Goal: Transaction & Acquisition: Purchase product/service

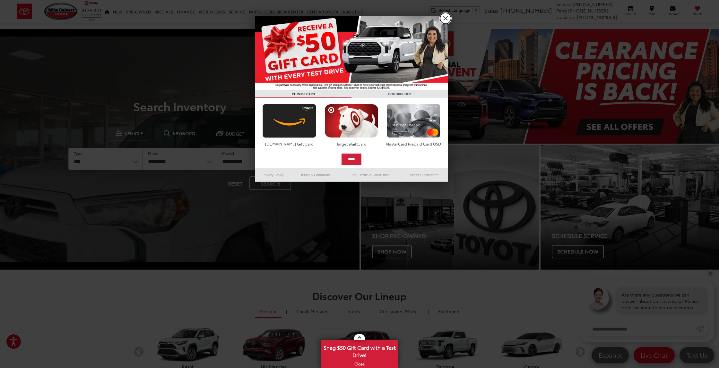
click at [448, 18] on link "X" at bounding box center [445, 18] width 11 height 11
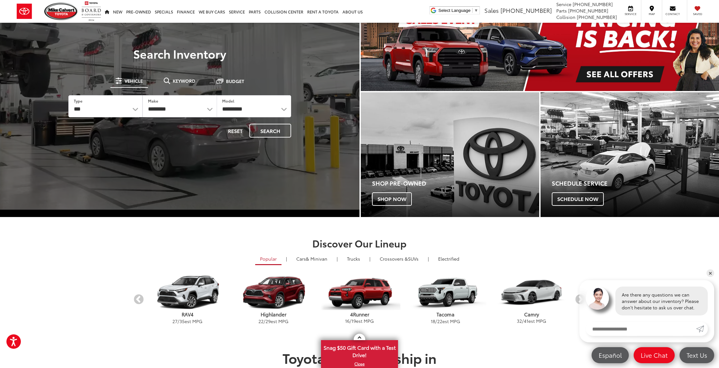
scroll to position [106, 0]
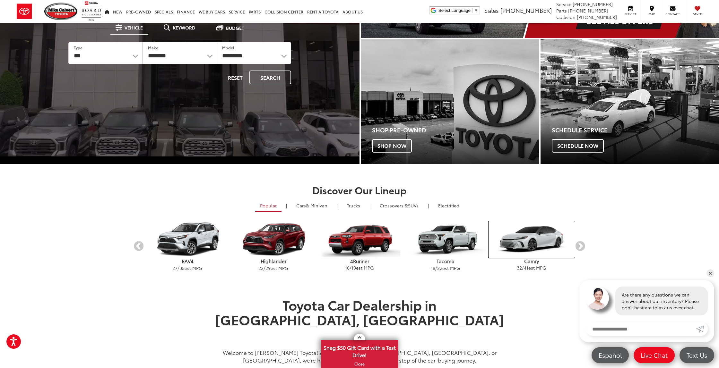
click at [528, 236] on img "carousel" at bounding box center [531, 239] width 86 height 37
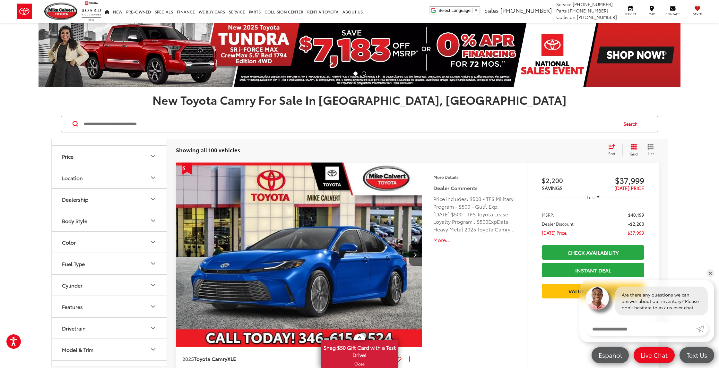
scroll to position [116, 0]
click at [117, 313] on button "Model & Trim" at bounding box center [109, 313] width 115 height 21
click at [71, 312] on label "Camry (100)" at bounding box center [109, 310] width 87 height 11
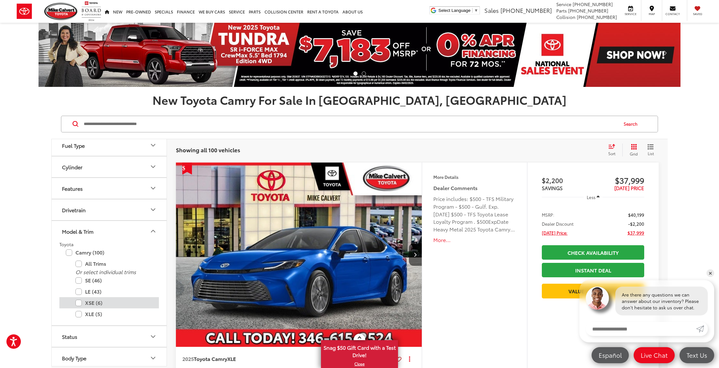
scroll to position [199, 0]
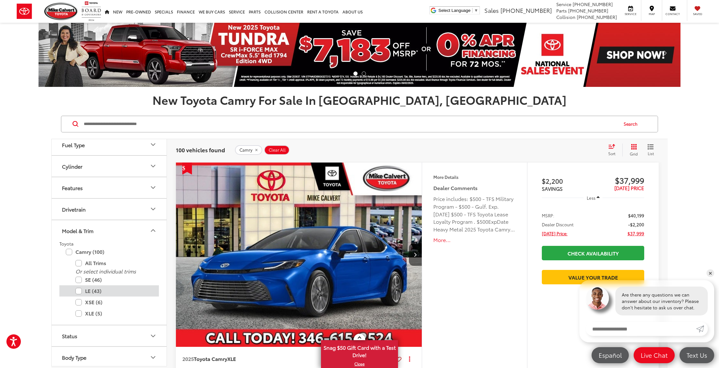
click at [78, 289] on label "LE (43)" at bounding box center [113, 291] width 77 height 11
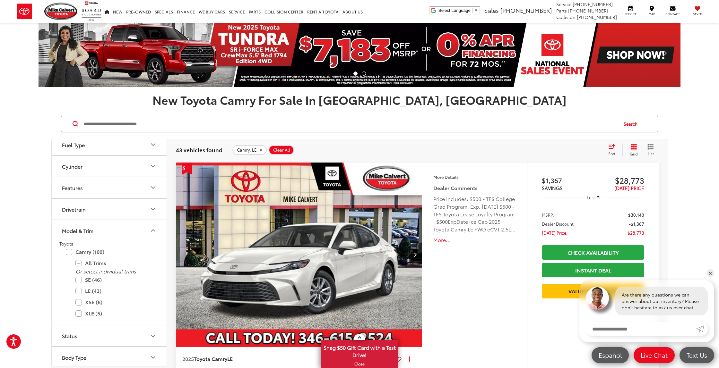
click at [78, 292] on label "LE (43)" at bounding box center [113, 291] width 77 height 11
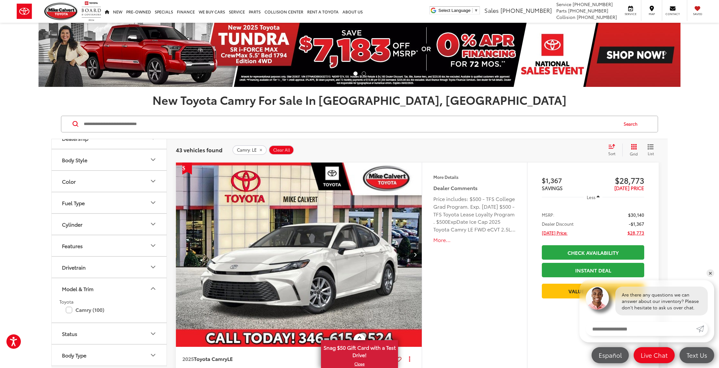
scroll to position [140, 0]
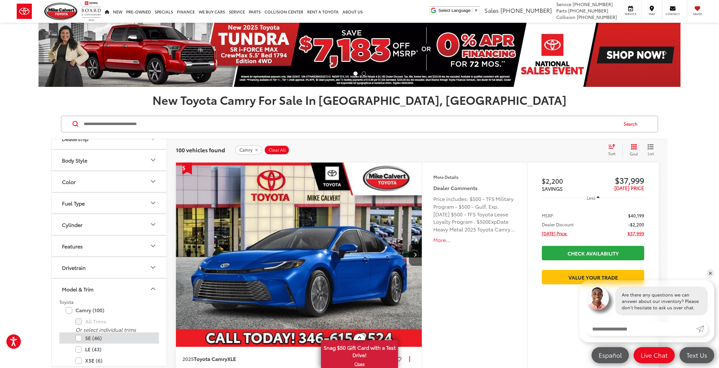
click at [80, 340] on label "SE (46)" at bounding box center [113, 338] width 77 height 11
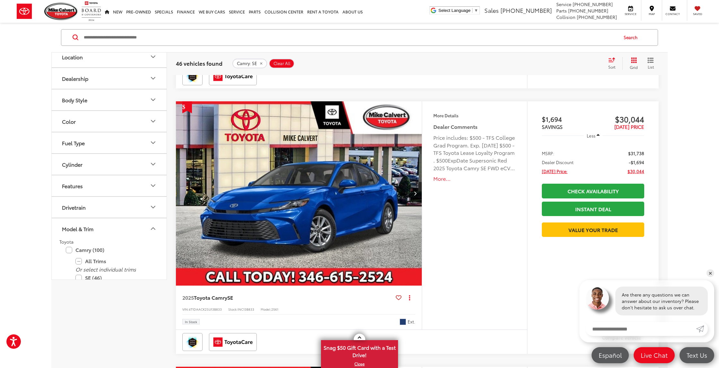
scroll to position [140, 0]
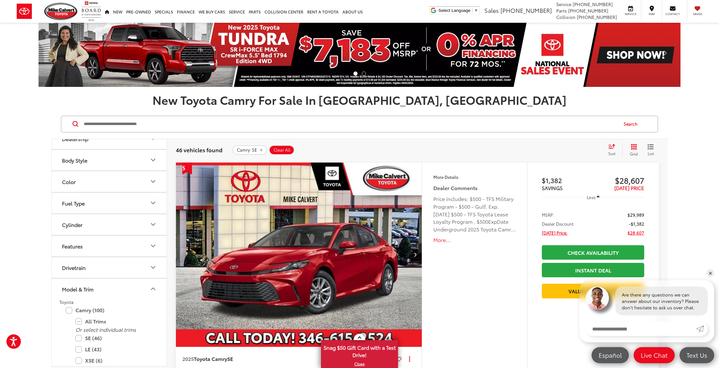
click at [397, 245] on img "2025 Toyota Camry SE 0" at bounding box center [298, 255] width 247 height 185
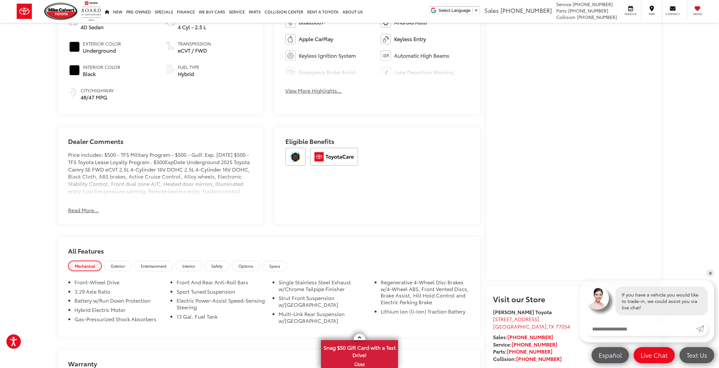
scroll to position [408, 0]
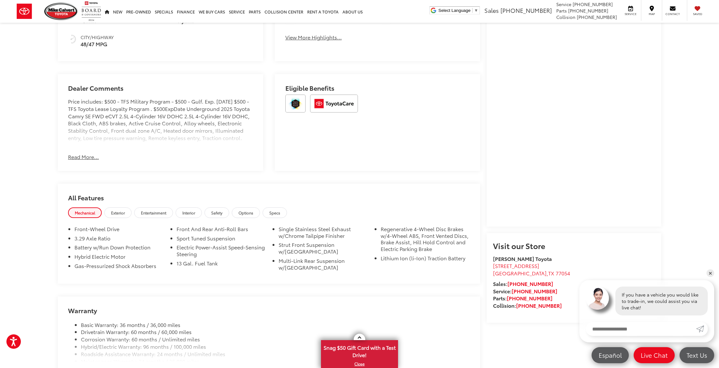
click at [86, 161] on div "Dealer Comments Price includes: $500 - TFS Military Program - $500 - Gulf. Exp.…" at bounding box center [160, 122] width 205 height 97
click at [86, 159] on button "Read More..." at bounding box center [83, 156] width 31 height 7
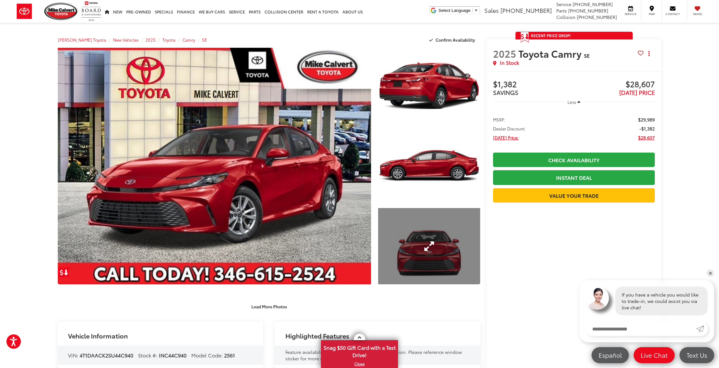
scroll to position [1, 0]
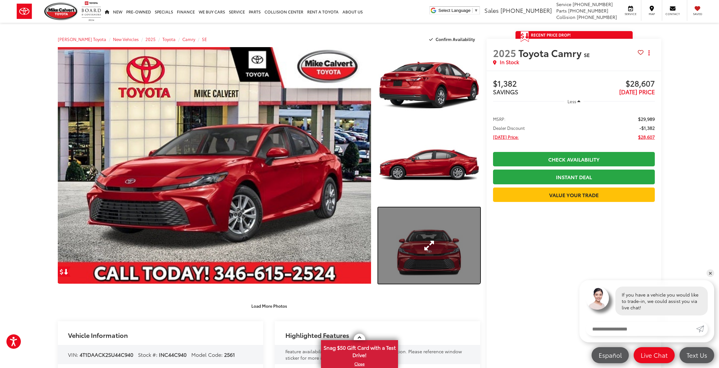
click at [427, 242] on link "Expand Photo 3" at bounding box center [429, 246] width 102 height 77
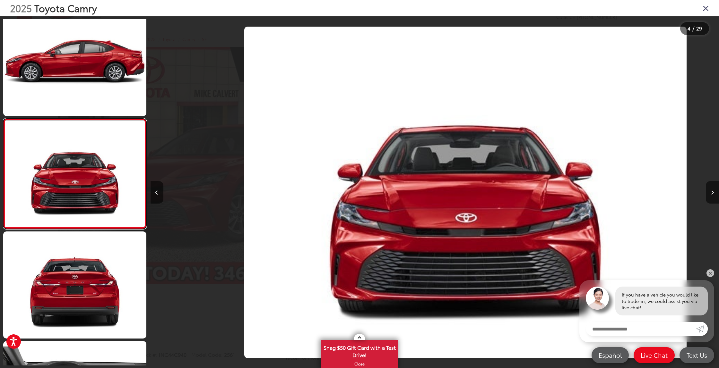
scroll to position [0, 1704]
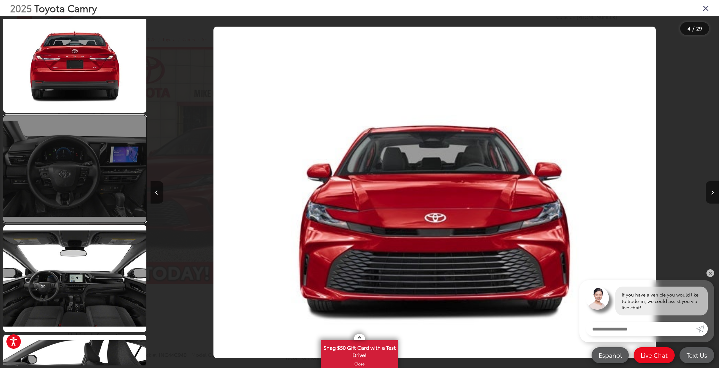
click at [113, 183] on link at bounding box center [74, 168] width 143 height 107
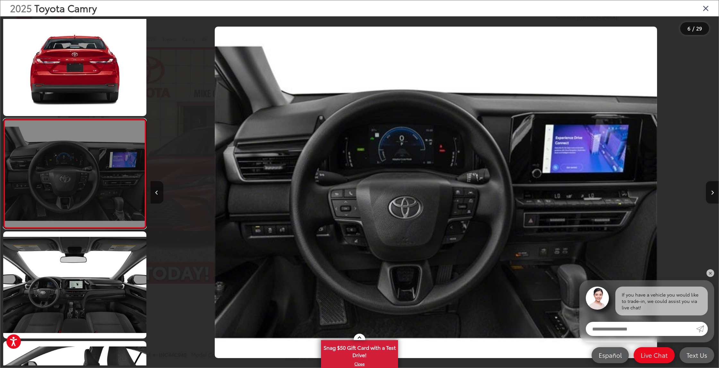
scroll to position [0, 2840]
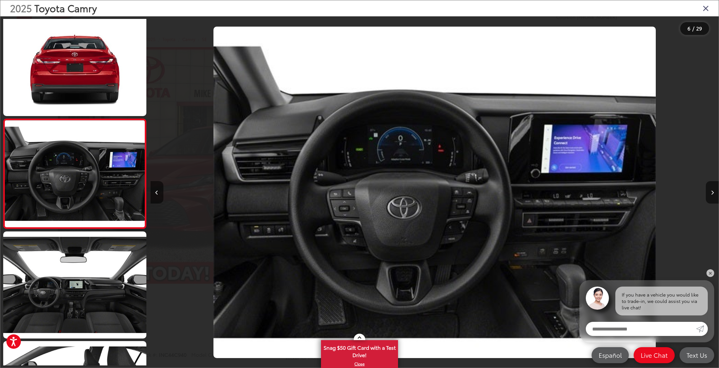
click at [705, 9] on icon "Close gallery" at bounding box center [705, 8] width 6 height 8
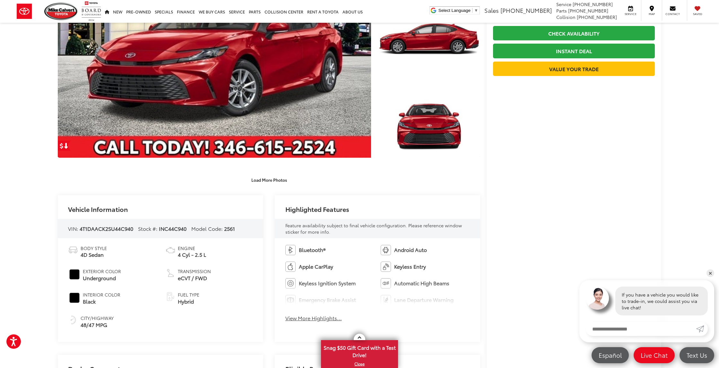
scroll to position [129, 0]
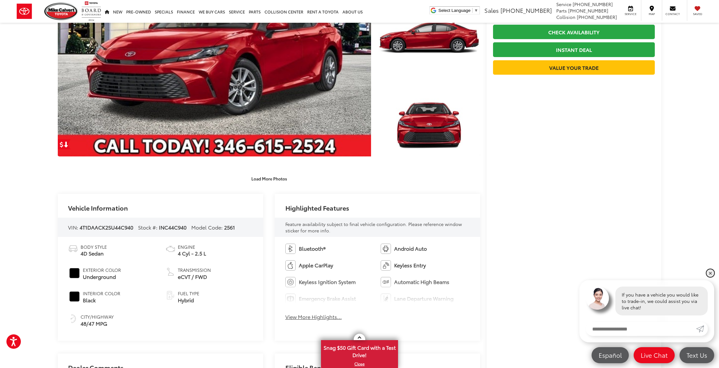
click at [711, 273] on link "✕" at bounding box center [710, 273] width 8 height 8
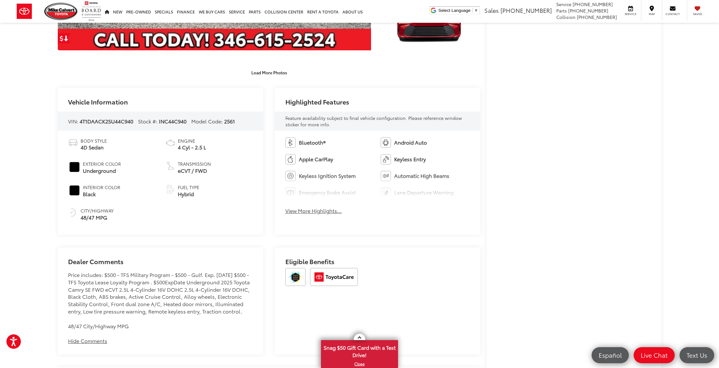
scroll to position [239, 0]
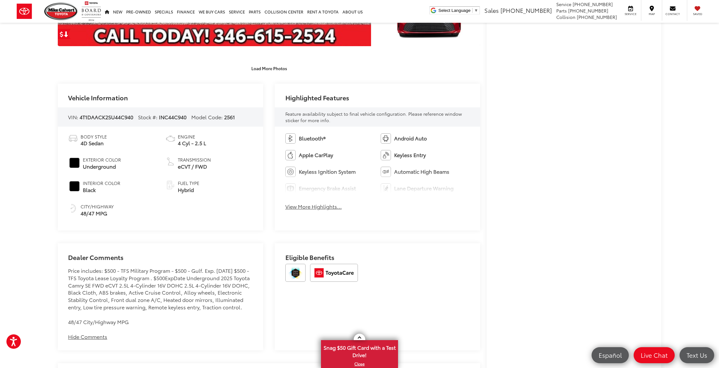
click at [258, 248] on div "Dealer Comments Price includes: $500 - TFS Military Program - $500 - Gulf. Exp.…" at bounding box center [160, 297] width 205 height 107
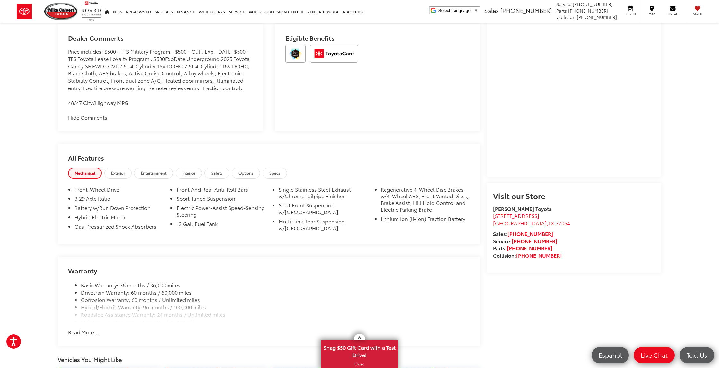
scroll to position [0, 0]
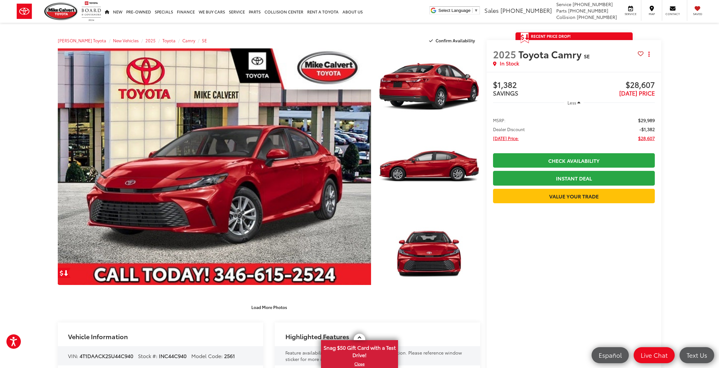
click at [618, 125] on ul "MSRP: $29,989 Dealer Discount -$1,382 [DATE] Price: $28,607" at bounding box center [573, 129] width 175 height 38
